Goal: Information Seeking & Learning: Find specific fact

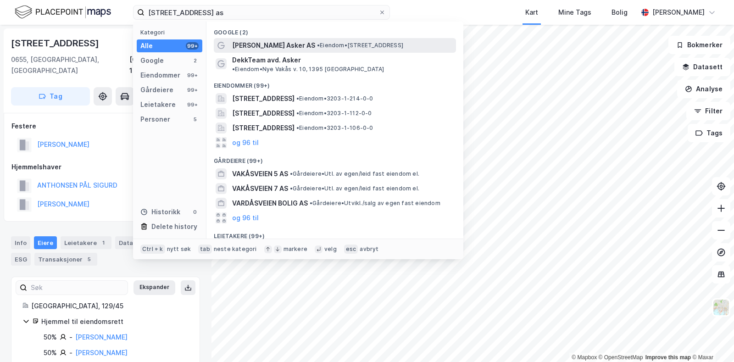
type input "Vakåsveien 5 as"
click at [268, 43] on span "[PERSON_NAME] Asker AS" at bounding box center [273, 45] width 83 height 11
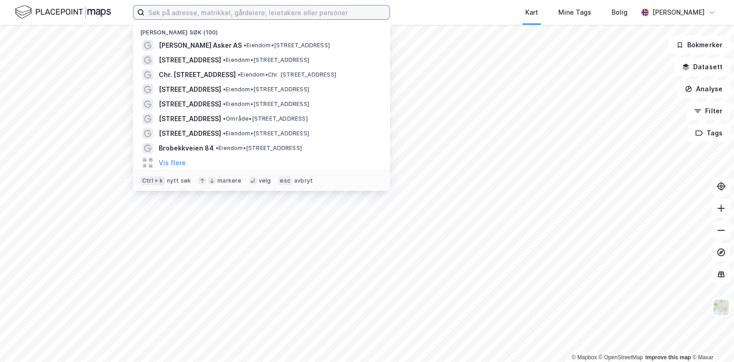
click at [193, 11] on input at bounding box center [267, 13] width 245 height 14
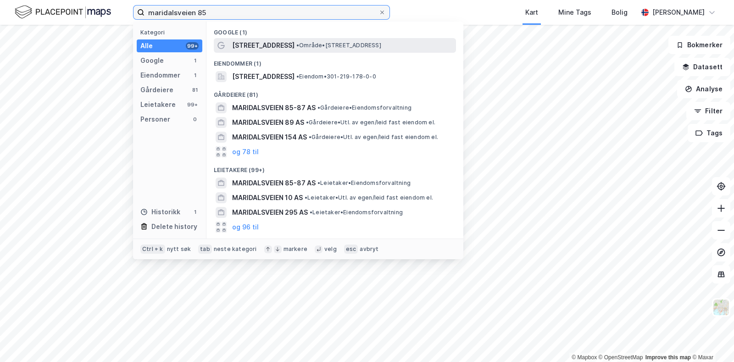
type input "maridalsveien 85"
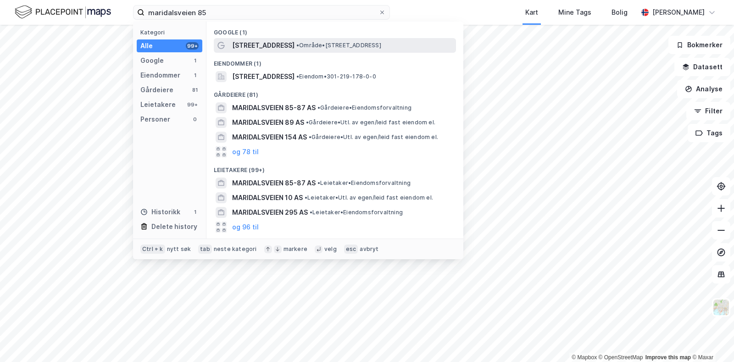
click at [282, 47] on span "[STREET_ADDRESS]" at bounding box center [263, 45] width 62 height 11
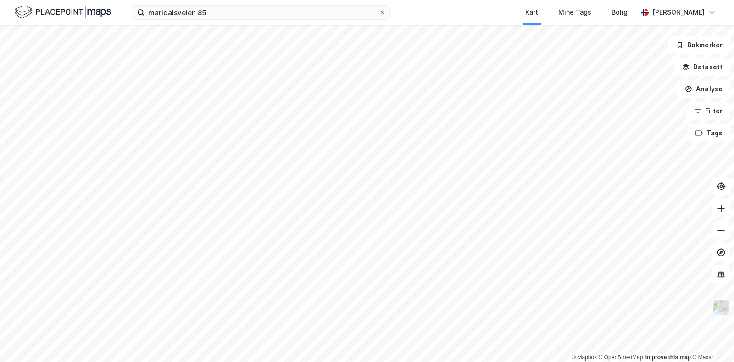
click at [720, 311] on img at bounding box center [720, 307] width 17 height 17
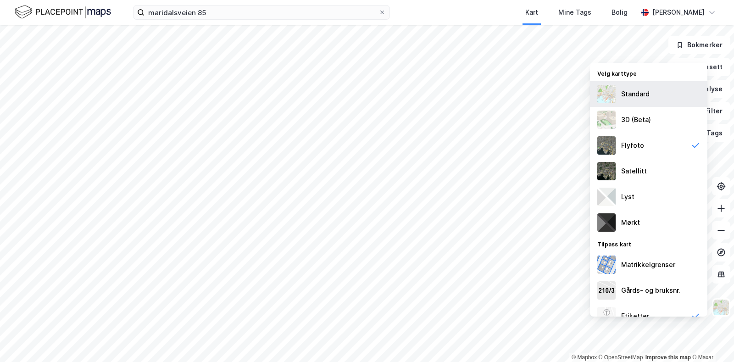
click at [630, 102] on div "Standard" at bounding box center [648, 94] width 117 height 26
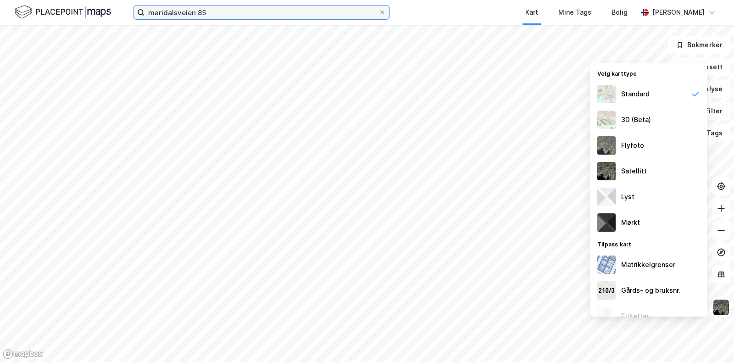
click at [226, 13] on input "maridalsveien 85" at bounding box center [262, 13] width 234 height 14
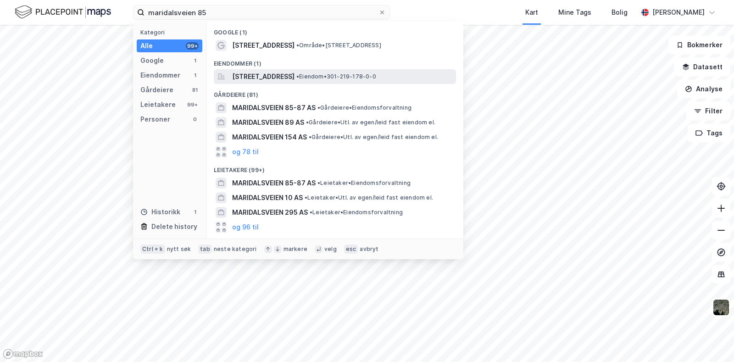
click at [295, 76] on span "[STREET_ADDRESS]" at bounding box center [263, 76] width 62 height 11
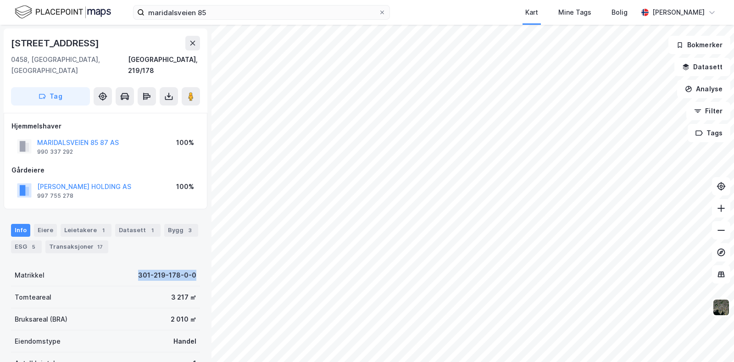
drag, startPoint x: 126, startPoint y: 261, endPoint x: 192, endPoint y: 267, distance: 66.3
click at [192, 267] on div "[STREET_ADDRESS] Oslo, 219/178 Tag Hjemmelshaver MARIDALSVEIEN 85 87 AS 990 337…" at bounding box center [105, 193] width 211 height 337
copy div "301-219-178-0-0"
drag, startPoint x: 109, startPoint y: 41, endPoint x: 3, endPoint y: 40, distance: 106.4
click at [3, 40] on div "[STREET_ADDRESS], 219/181 Tag Hjemmelshaver MARIDALSVEIEN 85 87 AS 990 337 292 …" at bounding box center [105, 193] width 211 height 337
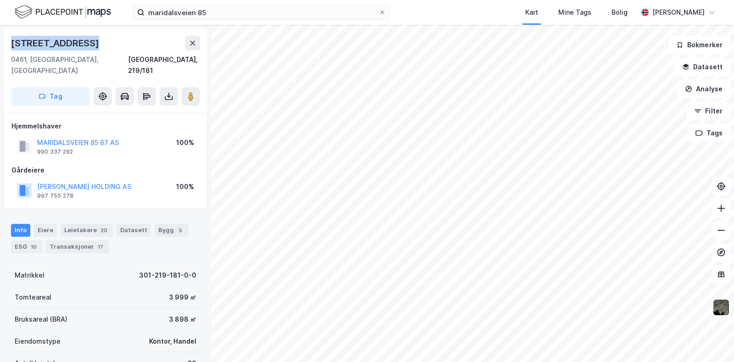
copy div "[STREET_ADDRESS]"
drag, startPoint x: 122, startPoint y: 263, endPoint x: 191, endPoint y: 267, distance: 69.4
click at [191, 267] on div "[STREET_ADDRESS], 219/181 Tag Hjemmelshaver MARIDALSVEIEN 85 87 AS 990 337 292 …" at bounding box center [105, 193] width 211 height 337
copy div "301-219-181-0-0"
drag, startPoint x: 126, startPoint y: 261, endPoint x: 195, endPoint y: 265, distance: 68.9
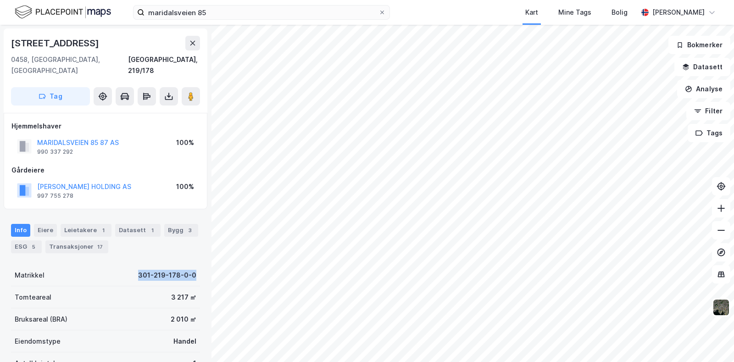
click at [195, 265] on div "[STREET_ADDRESS] Oslo, 219/178 Tag Hjemmelshaver MARIDALSVEIEN 85 87 AS 990 337…" at bounding box center [105, 193] width 211 height 337
copy div "301-219-178-0-0"
drag, startPoint x: 114, startPoint y: 268, endPoint x: 197, endPoint y: 267, distance: 82.6
click at [197, 267] on div "[STREET_ADDRESS], 219/181 Tag Hjemmelshaver MARIDALSVEIEN 85 87 AS 990 337 292 …" at bounding box center [105, 193] width 211 height 337
copy div "301-219-181-0-0"
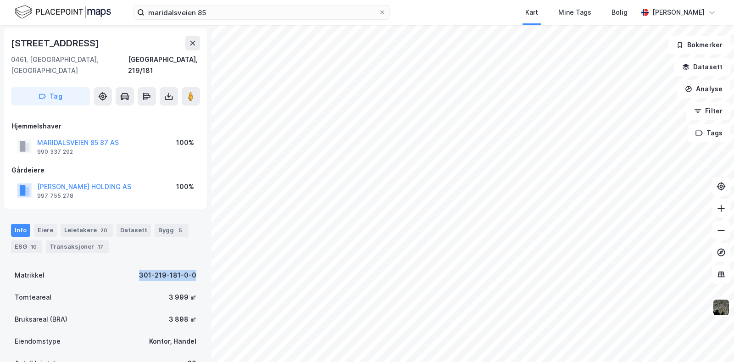
click at [112, 271] on div "Matrikkel 301-219-181-0-0" at bounding box center [105, 275] width 189 height 22
drag, startPoint x: 115, startPoint y: 257, endPoint x: 186, endPoint y: 264, distance: 71.0
click at [186, 264] on div "Matrikkel 301-219-181-0-0" at bounding box center [105, 275] width 189 height 22
copy div "301-219-181-0-0"
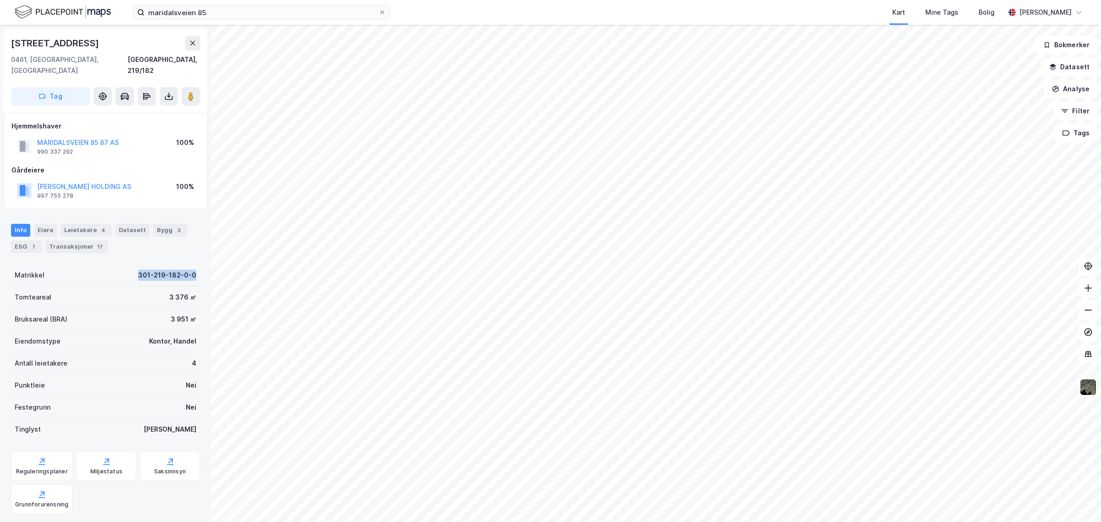
drag, startPoint x: 126, startPoint y: 262, endPoint x: 193, endPoint y: 268, distance: 67.2
click at [193, 268] on div "[STREET_ADDRESS] [GEOGRAPHIC_DATA], 219/182 Tag Hjemmelshaver MARIDALSVEIEN 85 …" at bounding box center [105, 273] width 211 height 497
copy div "301-219-182-0-0"
